Goal: Navigation & Orientation: Go to known website

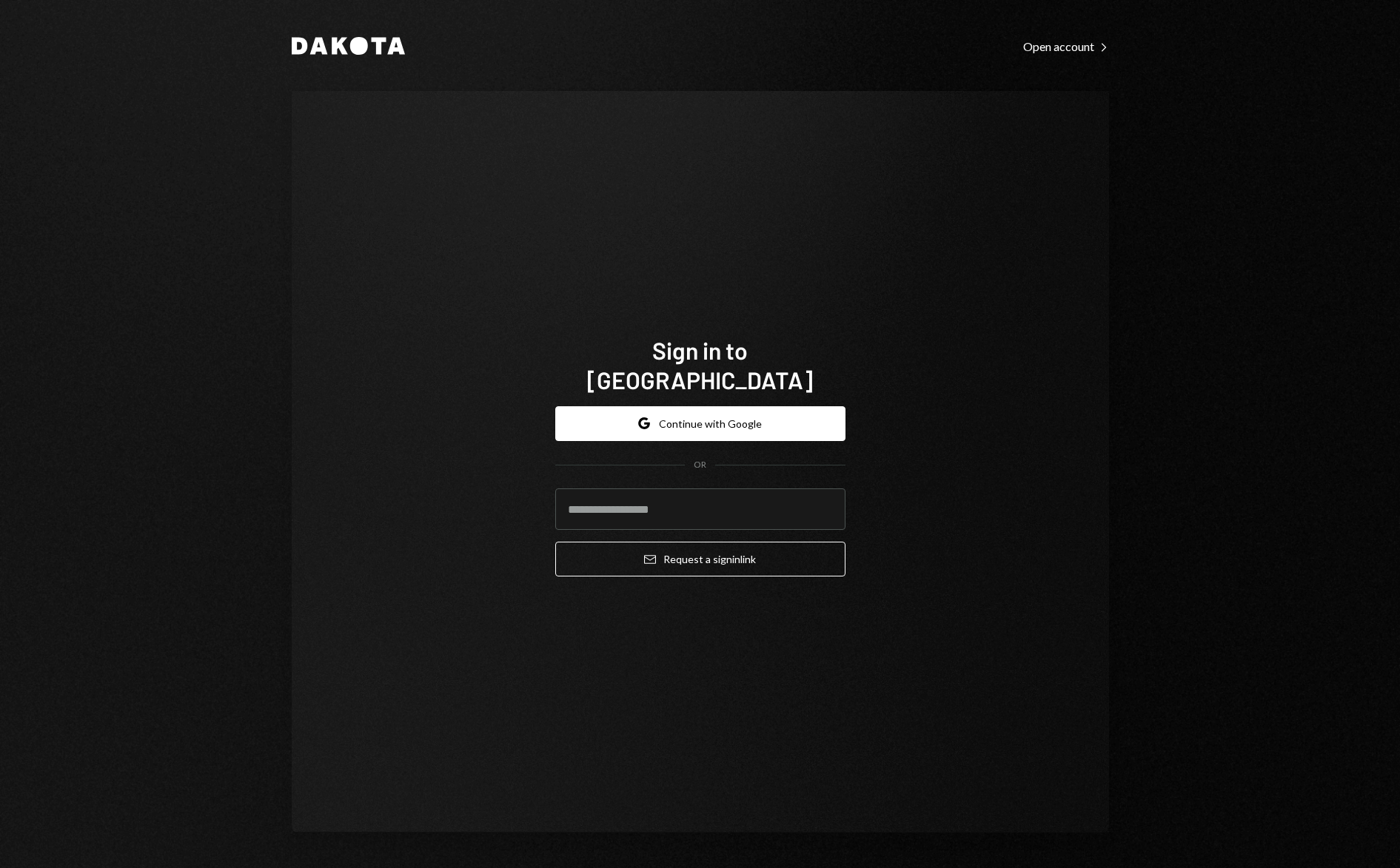
click at [1217, 48] on div "Dakota Open account Right Caret Sign in to [GEOGRAPHIC_DATA] Google Continue wi…" at bounding box center [700, 434] width 1400 height 868
click at [763, 410] on button "Google Continue with Google" at bounding box center [700, 424] width 291 height 35
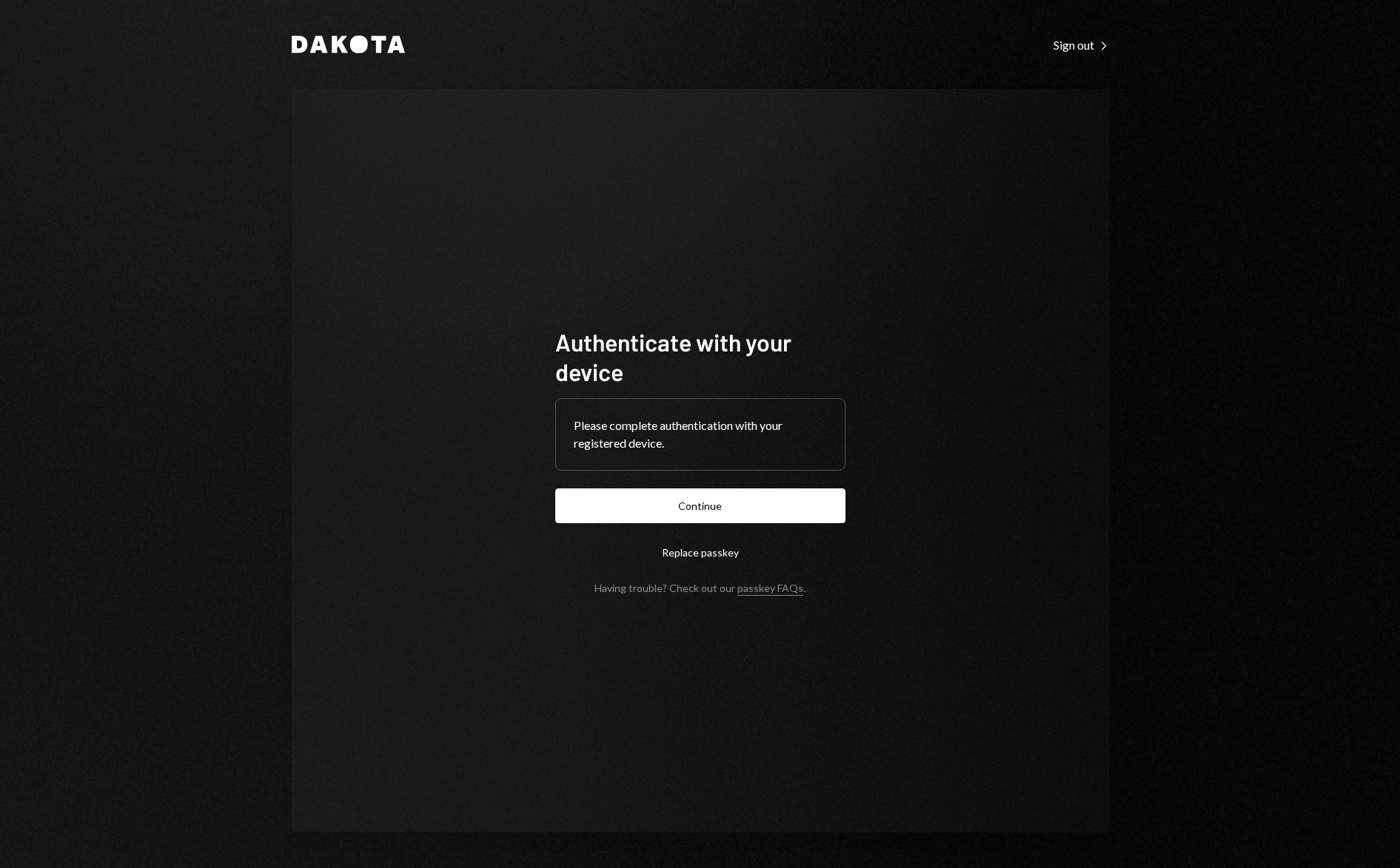
click at [705, 530] on form "Authenticate with your device Please complete authentication with your register…" at bounding box center [700, 461] width 291 height 267
click at [690, 502] on button "Continue" at bounding box center [700, 506] width 291 height 35
